Goal: Task Accomplishment & Management: Manage account settings

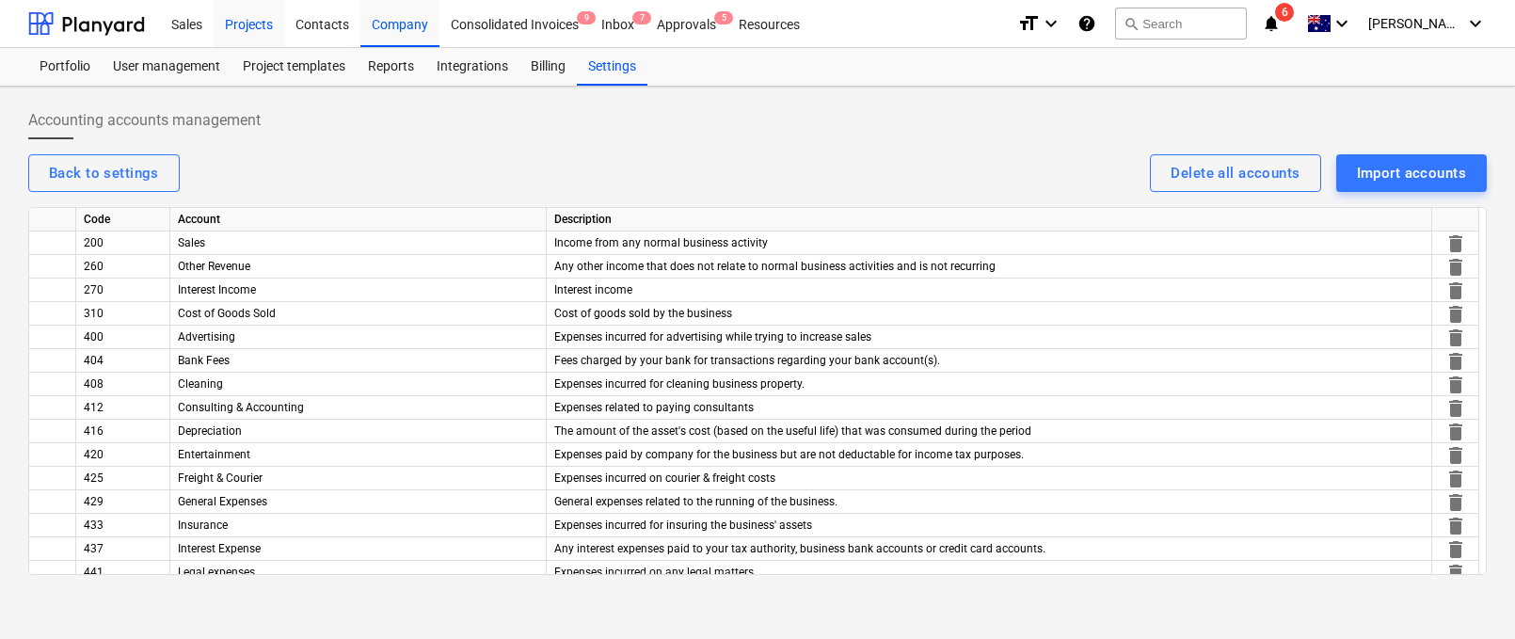
click at [240, 25] on div "Projects" at bounding box center [249, 23] width 71 height 48
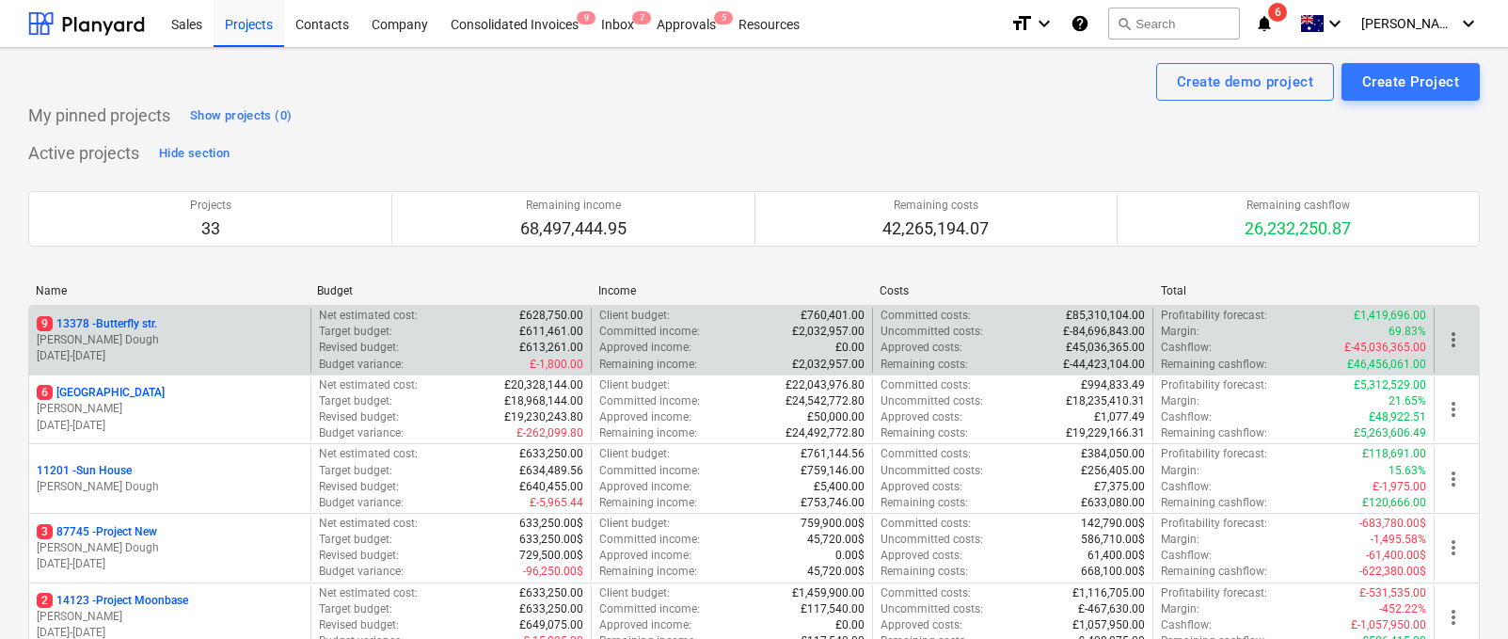
click at [203, 342] on p "[PERSON_NAME] Dough" at bounding box center [170, 340] width 266 height 16
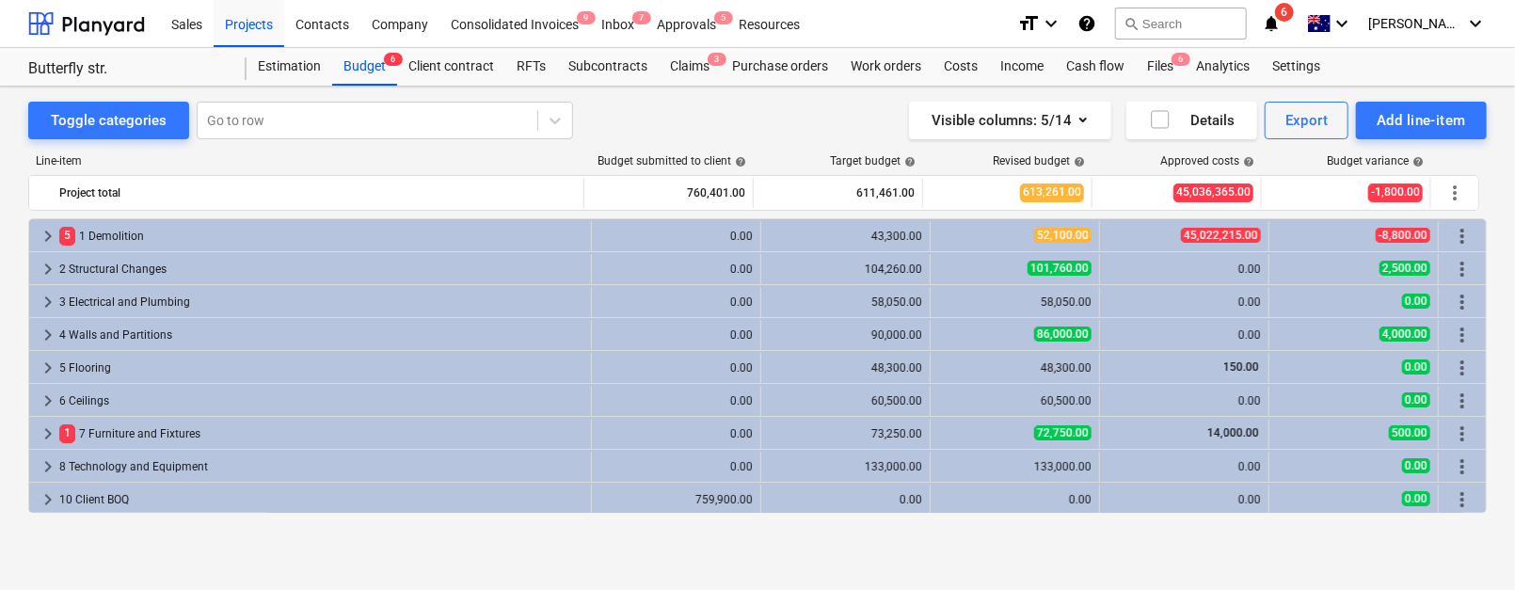
click at [253, 161] on div "Line-item" at bounding box center [306, 160] width 557 height 13
click at [1035, 129] on div "Visible columns : 5/14" at bounding box center [1009, 120] width 157 height 24
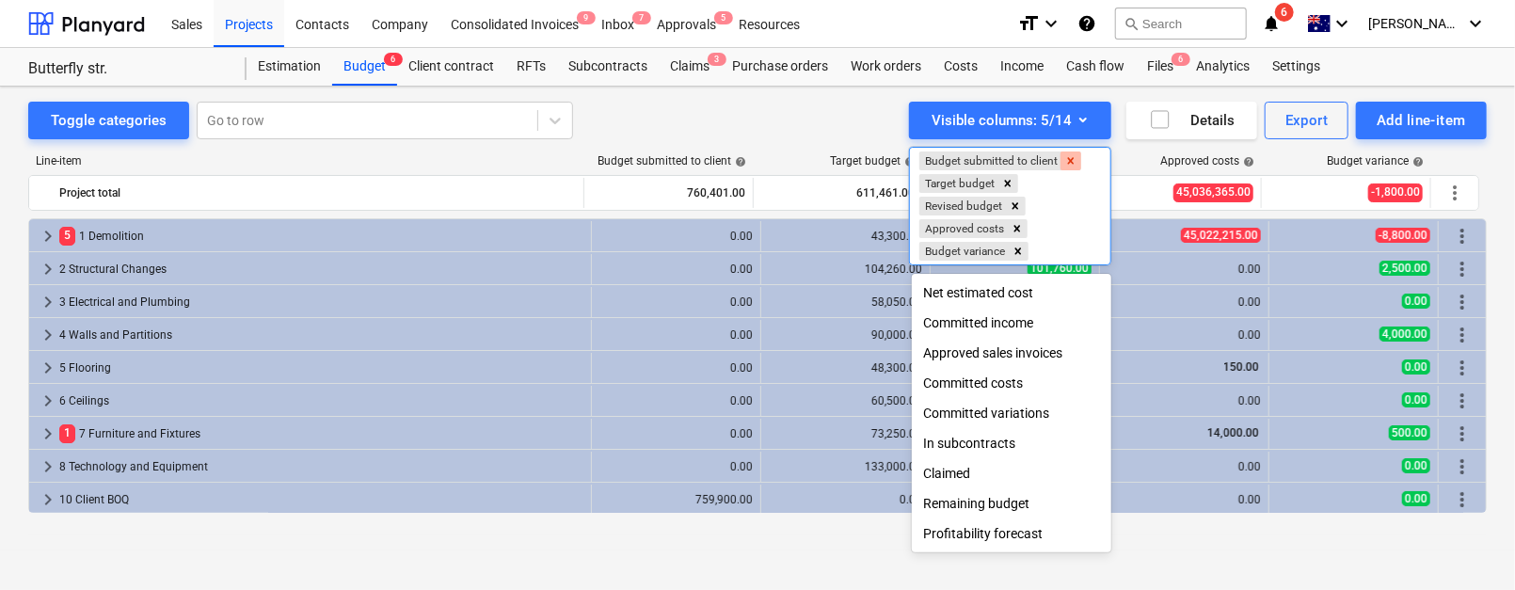
click at [1072, 162] on icon "Remove Budget submitted to client" at bounding box center [1070, 160] width 13 height 13
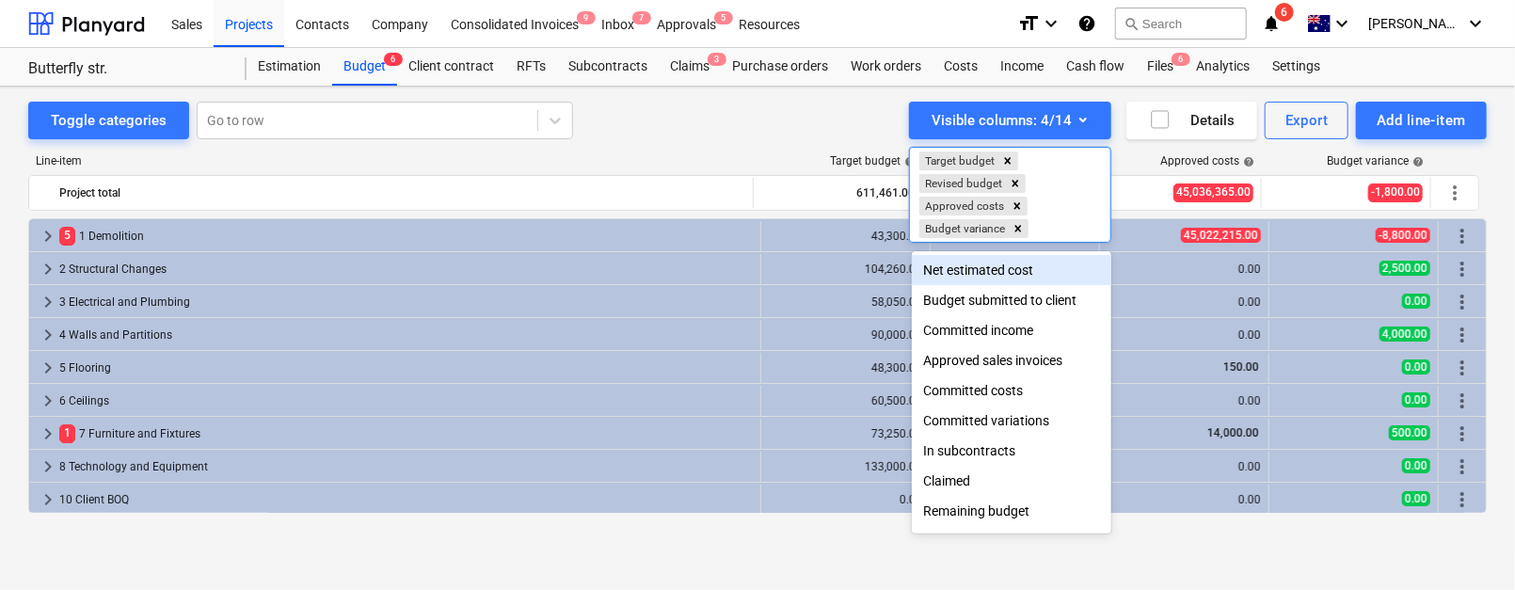
click at [709, 134] on div at bounding box center [757, 295] width 1515 height 590
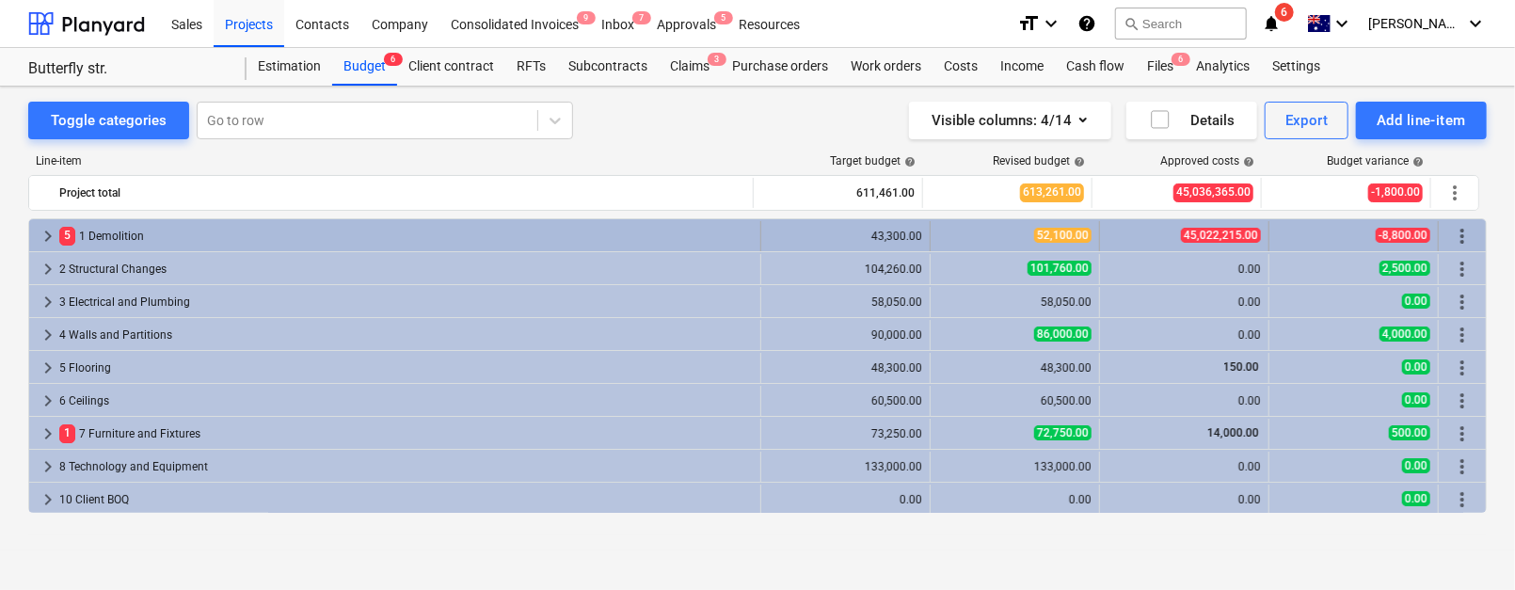
click at [50, 228] on span "keyboard_arrow_right" at bounding box center [48, 236] width 23 height 23
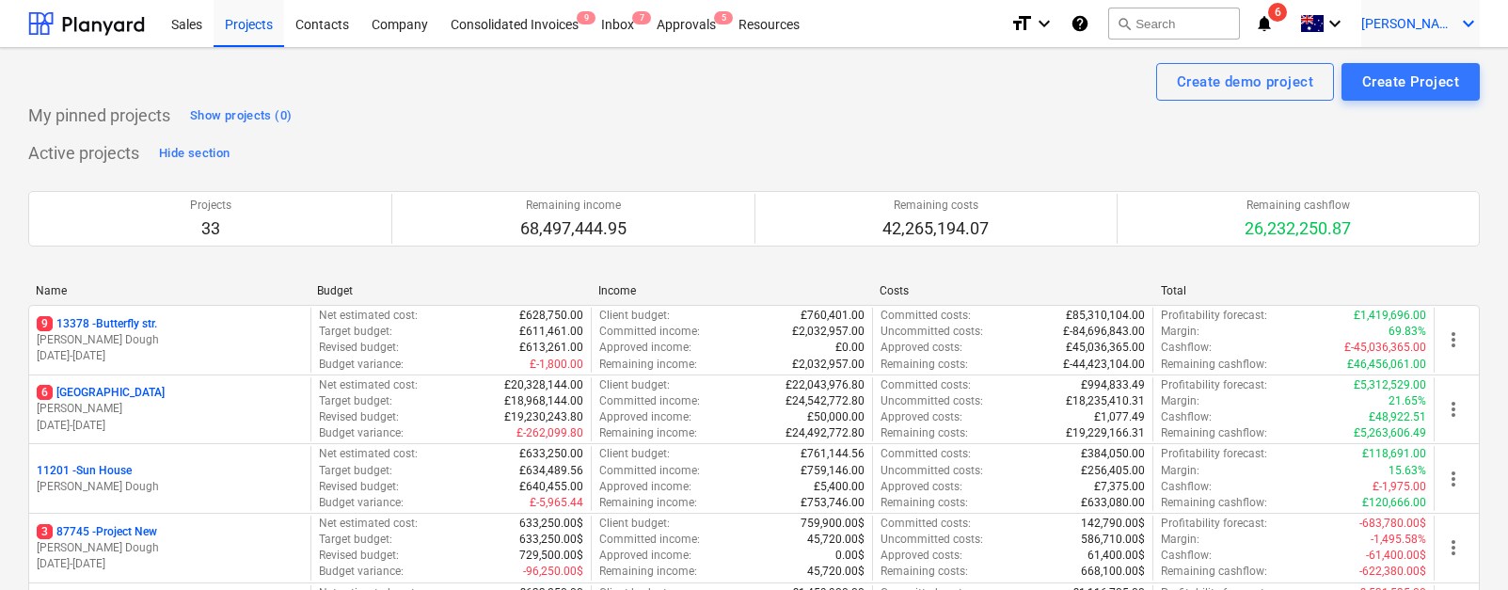
click at [1440, 23] on span "[PERSON_NAME]" at bounding box center [1408, 23] width 94 height 15
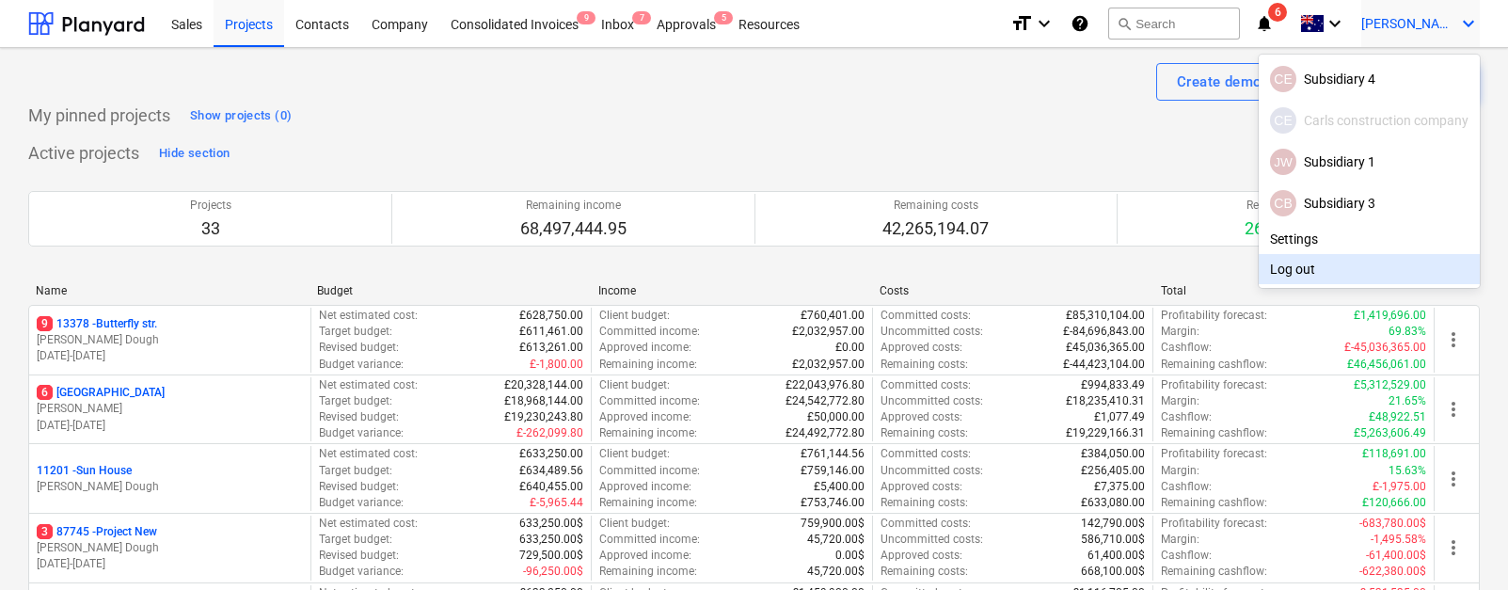
click at [1290, 268] on div "Log out" at bounding box center [1369, 269] width 221 height 30
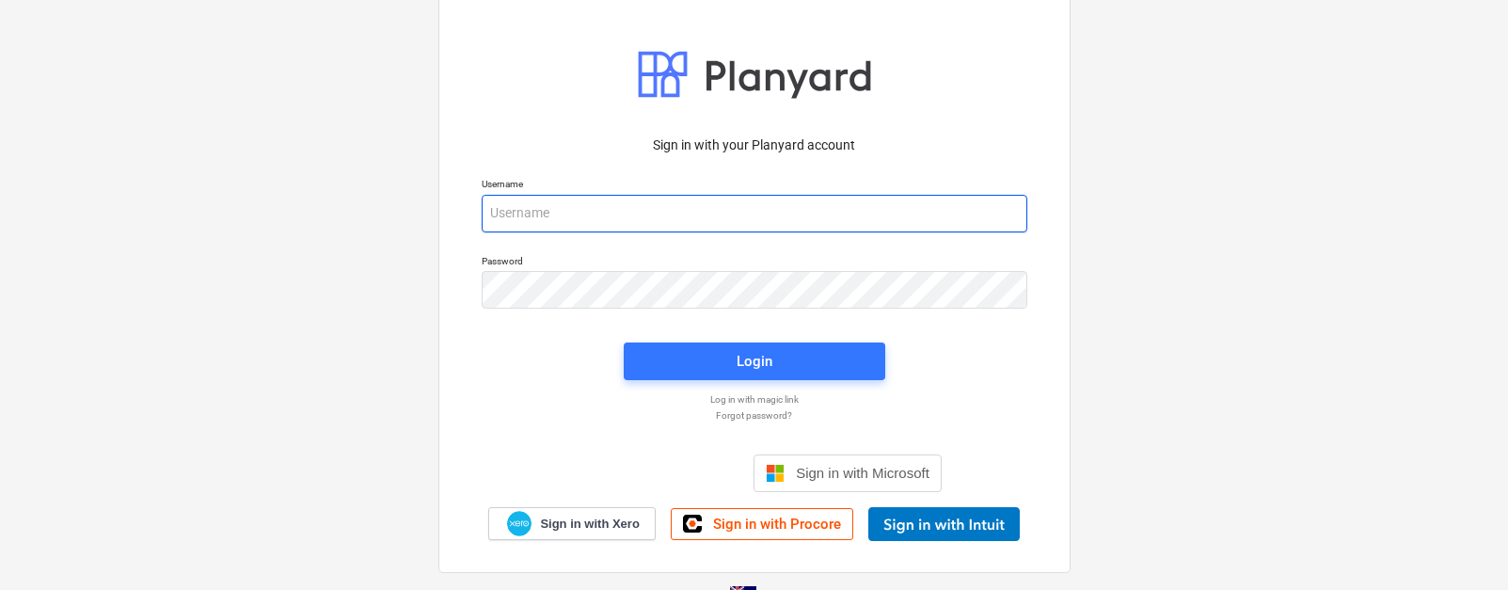
click at [686, 208] on input "email" at bounding box center [755, 214] width 546 height 38
type input "carl+007@planyard.com"
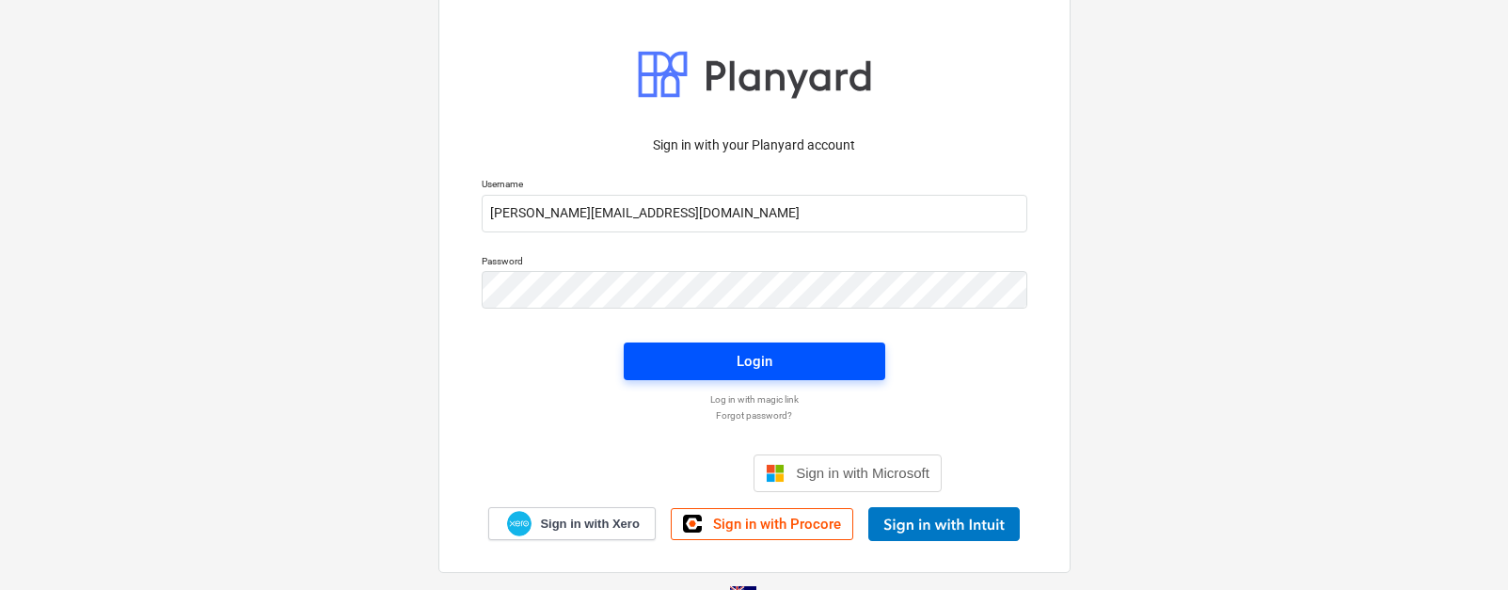
click at [690, 365] on span "Login" at bounding box center [754, 361] width 216 height 24
